Goal: Task Accomplishment & Management: Complete application form

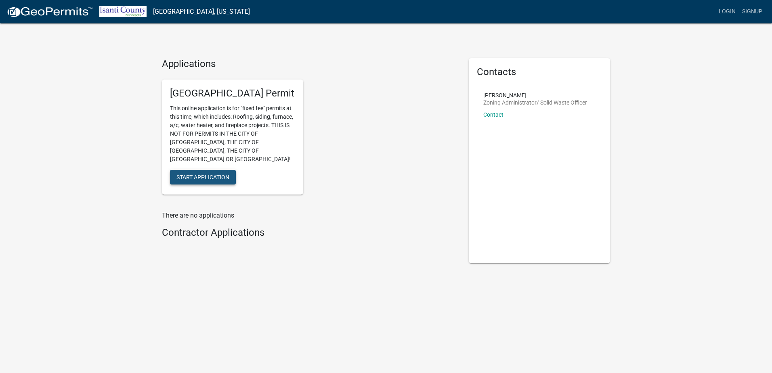
click at [216, 174] on span "Start Application" at bounding box center [202, 177] width 53 height 6
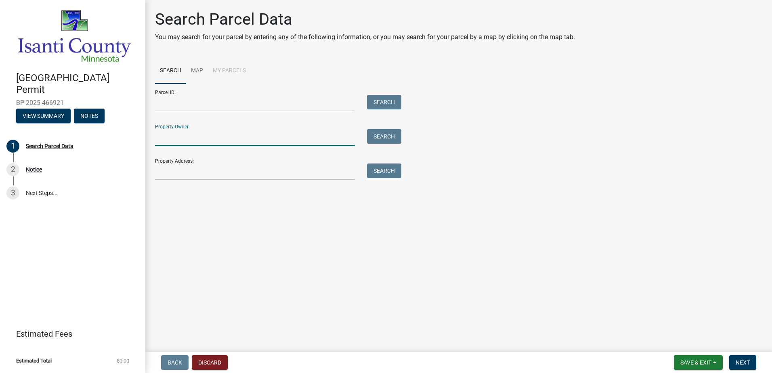
click at [205, 130] on input "Property Owner:" at bounding box center [255, 137] width 200 height 17
type input "Brent Hauge"
type input "36731 Helium St NW"
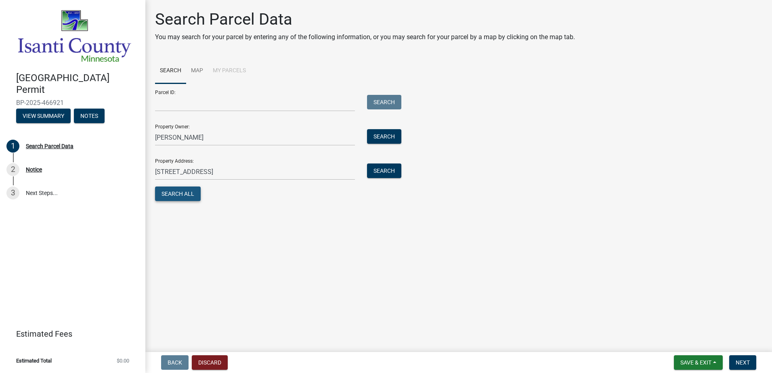
click at [195, 193] on button "Search All" at bounding box center [178, 193] width 46 height 15
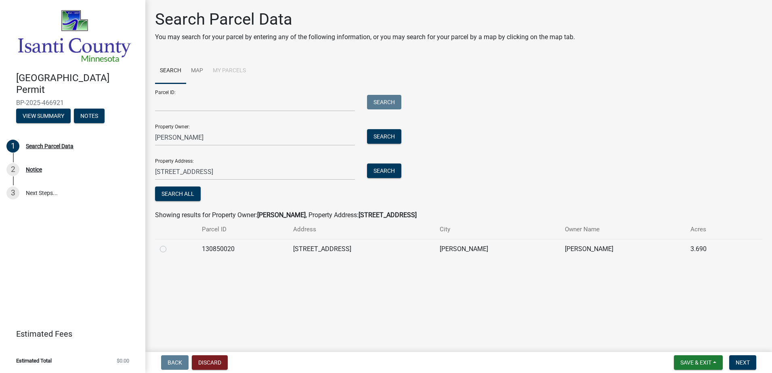
click at [169, 244] on label at bounding box center [169, 244] width 0 height 0
click at [169, 249] on input "radio" at bounding box center [171, 246] width 5 height 5
radio input "true"
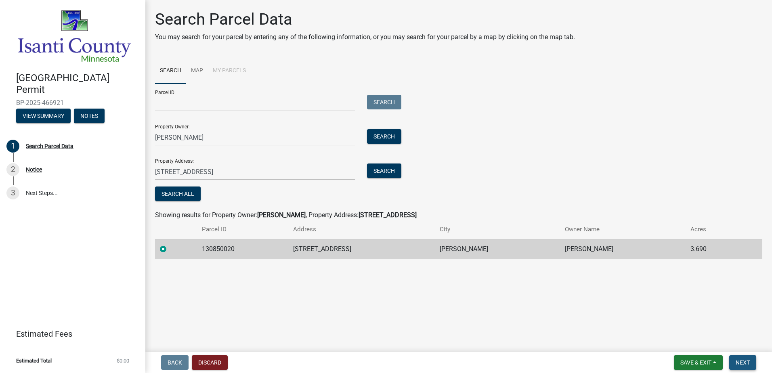
click at [750, 361] on button "Next" at bounding box center [742, 362] width 27 height 15
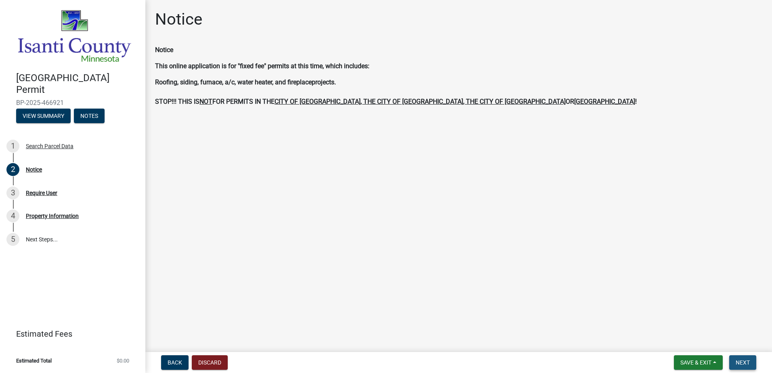
click at [748, 363] on span "Next" at bounding box center [742, 362] width 14 height 6
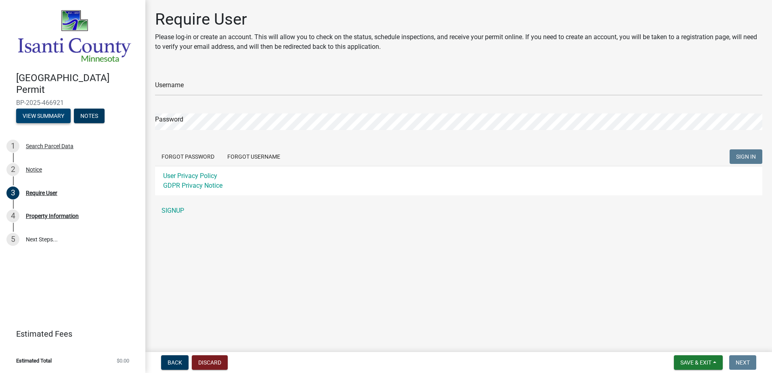
click at [55, 115] on button "View Summary" at bounding box center [43, 116] width 54 height 15
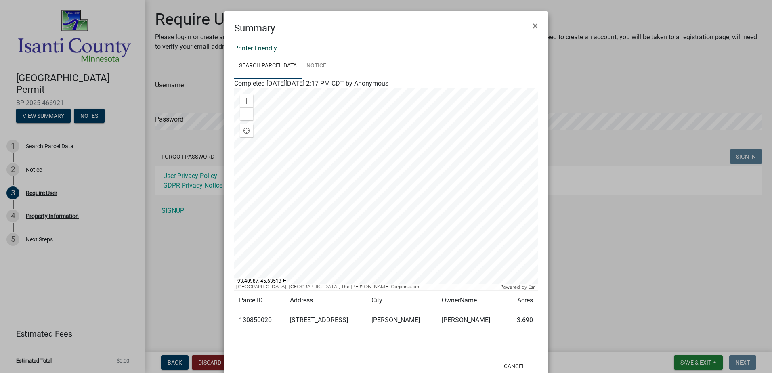
click at [246, 49] on link "Printer Friendly" at bounding box center [255, 48] width 43 height 8
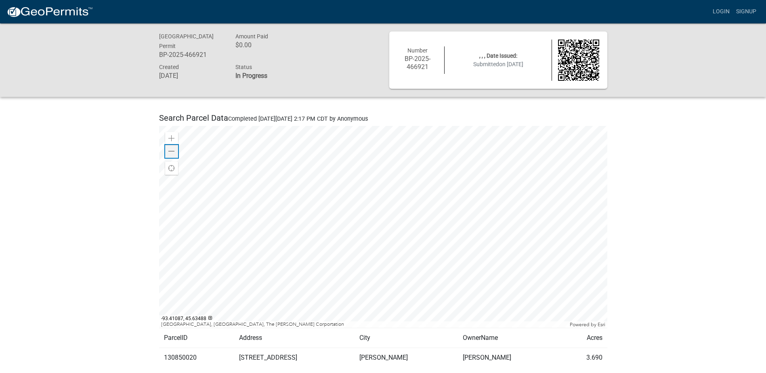
click at [172, 152] on span at bounding box center [171, 151] width 6 height 6
click at [172, 141] on span at bounding box center [171, 138] width 6 height 6
click at [172, 168] on span "Find my location" at bounding box center [171, 168] width 6 height 6
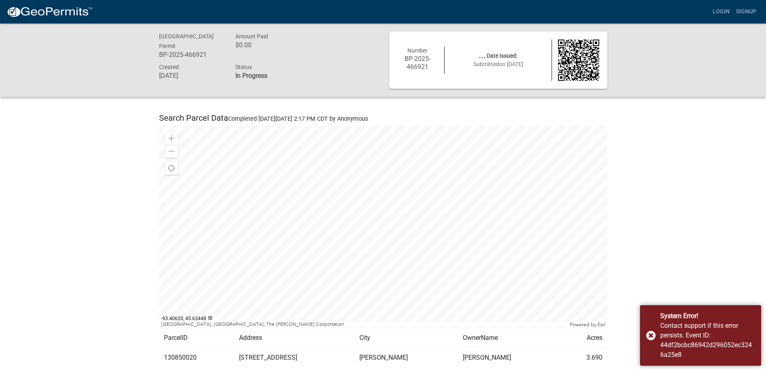
click at [705, 200] on div "[GEOGRAPHIC_DATA] Permit BP-2025-466921 Amount Paid $0.00 Created [DATE] Status…" at bounding box center [383, 310] width 766 height 574
click at [438, 253] on div at bounding box center [383, 227] width 448 height 202
